Goal: Information Seeking & Learning: Check status

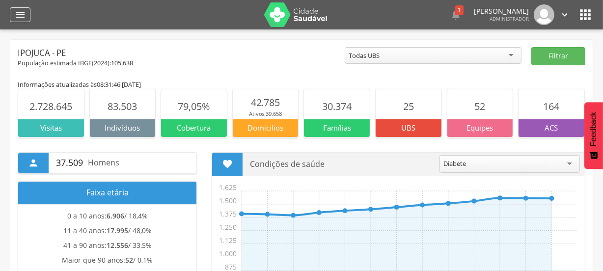
click at [20, 12] on icon "" at bounding box center [20, 15] width 12 height 12
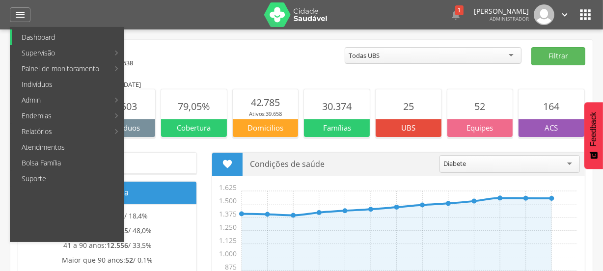
click at [75, 37] on link "Dashboard" at bounding box center [68, 37] width 112 height 16
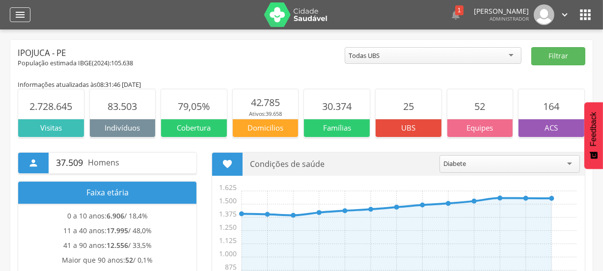
click at [23, 16] on icon "" at bounding box center [20, 15] width 12 height 12
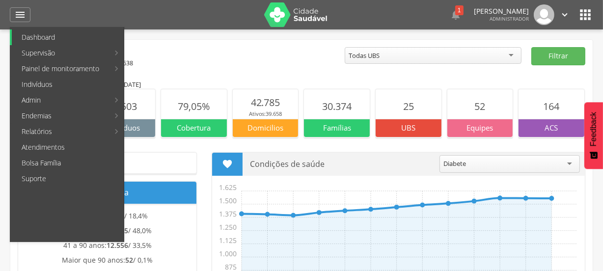
click at [55, 37] on link "Dashboard" at bounding box center [68, 37] width 112 height 16
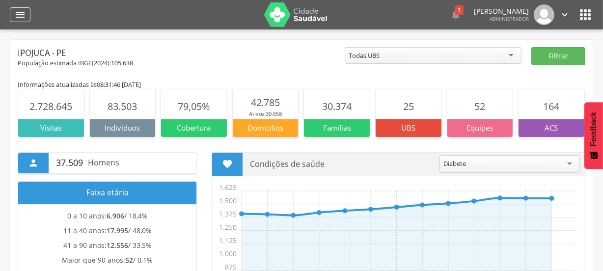
click at [24, 18] on icon "" at bounding box center [20, 15] width 12 height 12
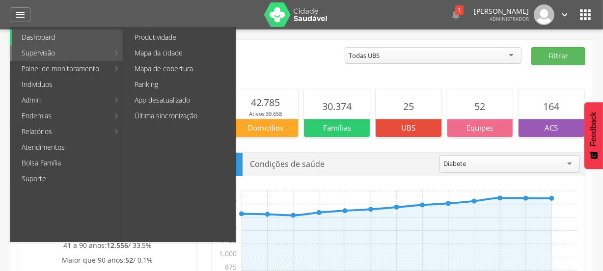
click at [50, 54] on link "Supervisão" at bounding box center [60, 53] width 97 height 16
click at [171, 36] on link "Produtividade" at bounding box center [180, 37] width 110 height 16
type input "**********"
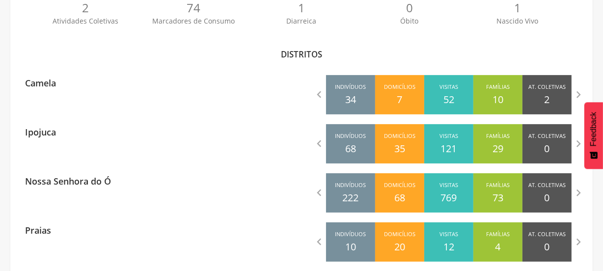
scroll to position [268, 0]
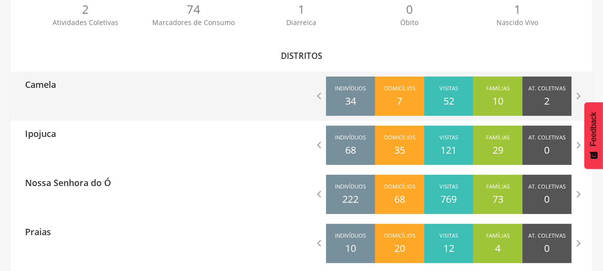
click at [124, 100] on div "Camela  Indivíduos 34 Domicílios 7 Visitas 52 Famílias 10 At. Coletivas 2 M. C…" at bounding box center [301, 96] width 582 height 49
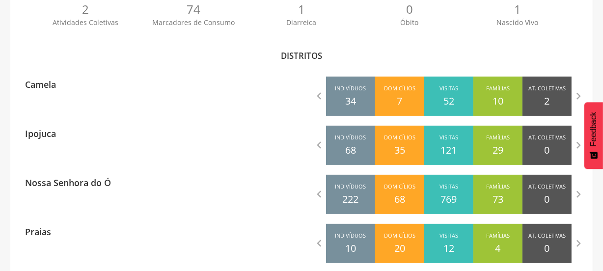
scroll to position [331, 0]
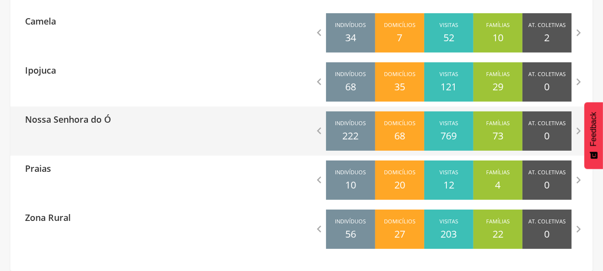
click at [26, 127] on div "Nossa Senhora do Ó" at bounding box center [64, 119] width 93 height 25
type input "**********"
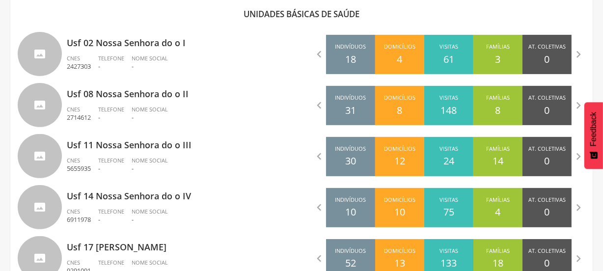
scroll to position [277, 0]
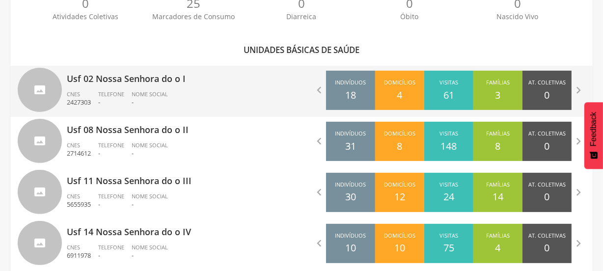
click at [117, 86] on div "Usf 02 Nossa Senhora do o I CNES 2427303 Telefone - Nome Social -" at bounding box center [180, 91] width 227 height 51
type input "**********"
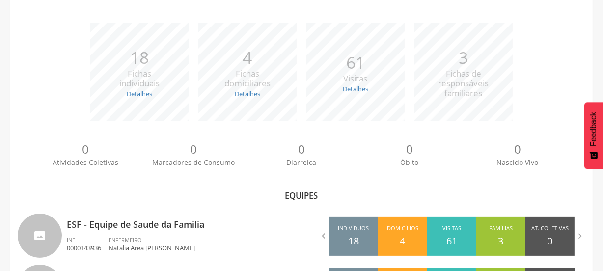
scroll to position [191, 0]
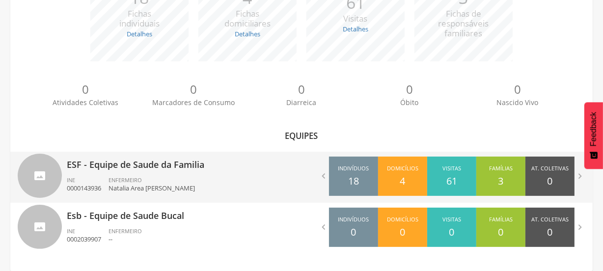
click at [211, 174] on div "ESF - Equipe de Saude da Familia INE 0000143936 ENFERMEIRO Natalia Area [PERSON…" at bounding box center [180, 177] width 227 height 51
type input "**********"
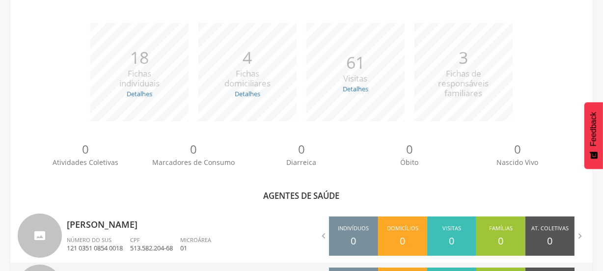
scroll to position [277, 0]
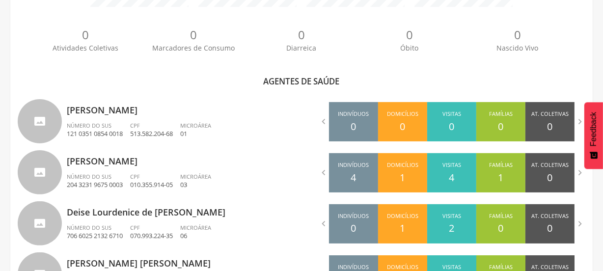
click at [36, 41] on div "0 Atividades Coletivas" at bounding box center [85, 44] width 108 height 34
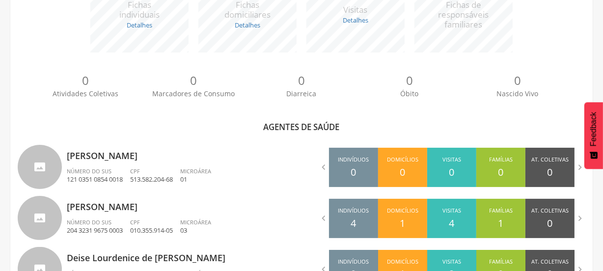
scroll to position [232, 0]
